Goal: Information Seeking & Learning: Learn about a topic

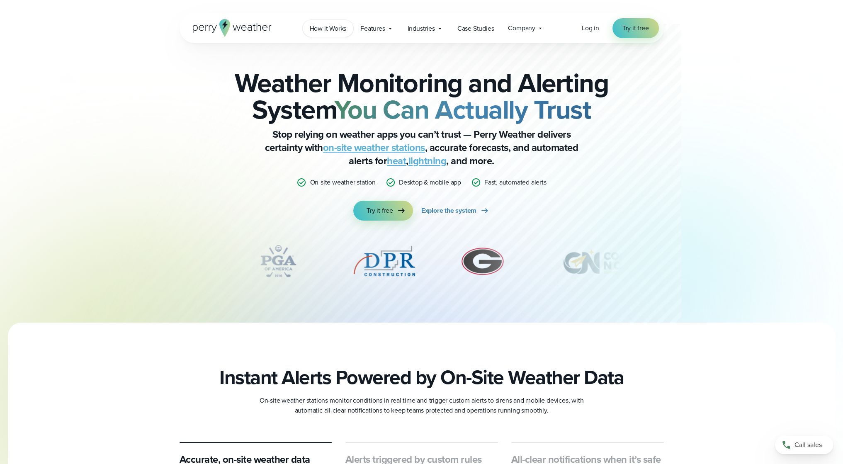
click at [333, 28] on span "How it Works" at bounding box center [328, 29] width 37 height 10
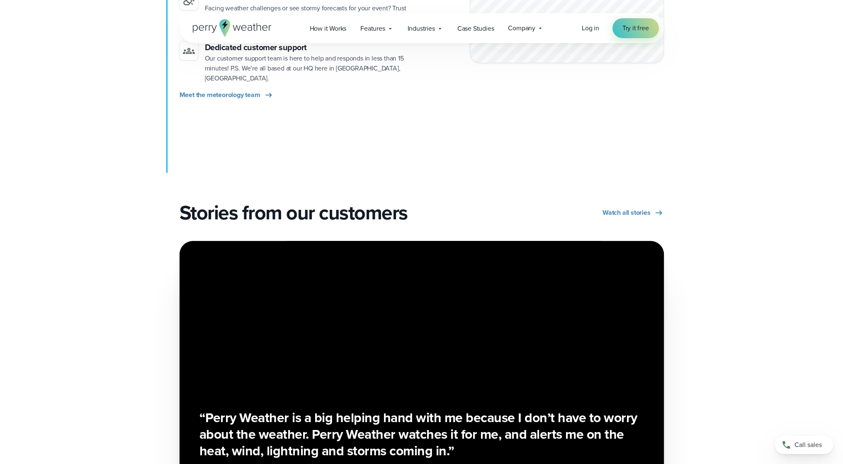
scroll to position [913, 0]
